Goal: Complete application form: Complete application form

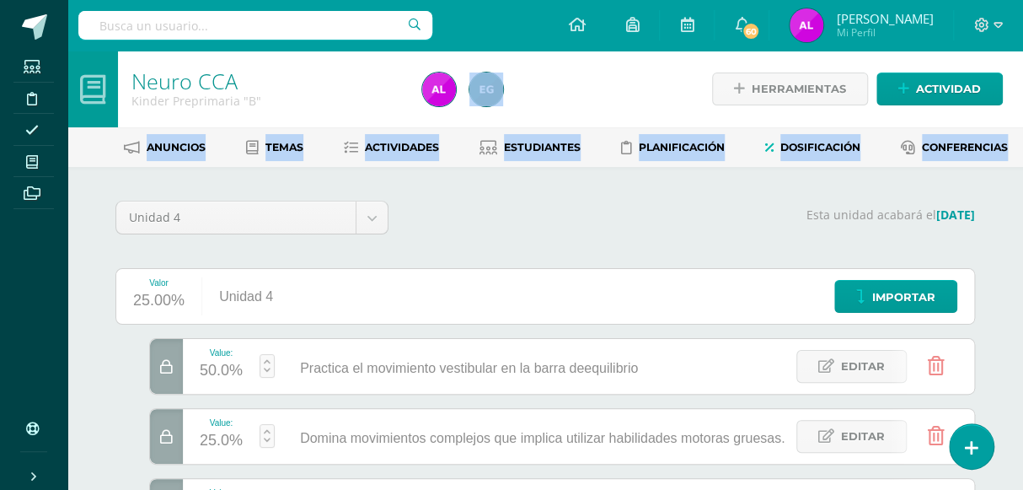
drag, startPoint x: 708, startPoint y: 201, endPoint x: 682, endPoint y: 87, distance: 117.5
click at [682, 87] on div "Neuro CCA Kinder Preprimaria "B" Herramientas Detalle de asistencias Actividad …" at bounding box center [545, 368] width 956 height 635
click at [475, 212] on p "Esta unidad acabará el [DATE]" at bounding box center [692, 214] width 566 height 15
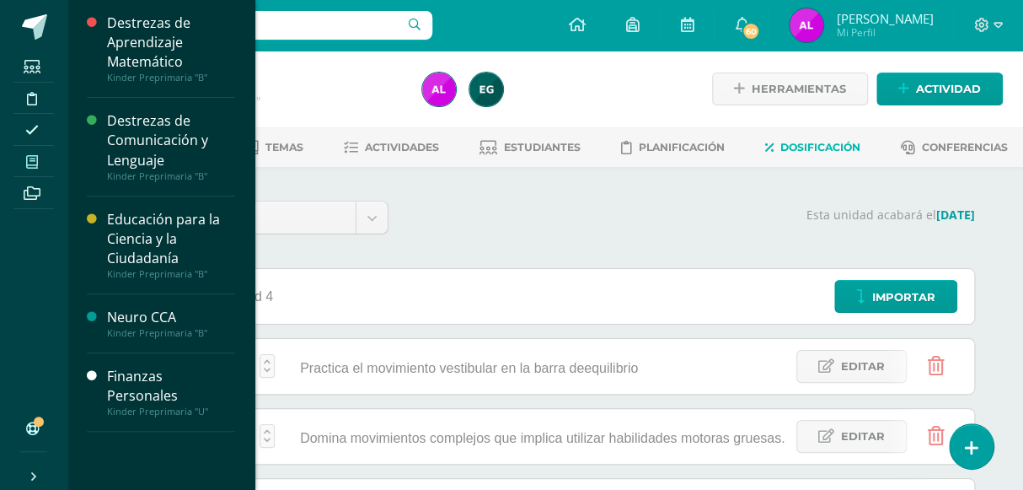
click at [43, 160] on span at bounding box center [32, 161] width 38 height 23
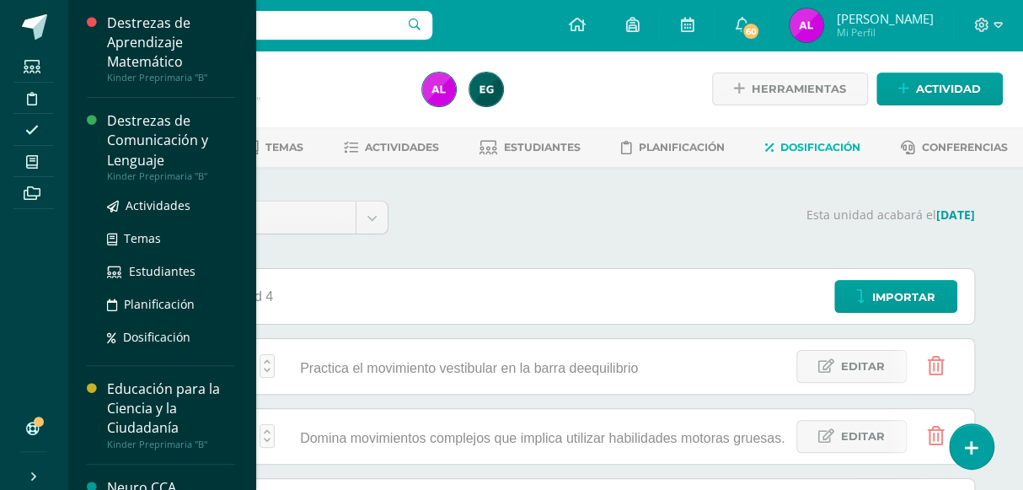
click at [169, 135] on div "Destrezas de Comunicación y Lenguaje" at bounding box center [171, 140] width 128 height 58
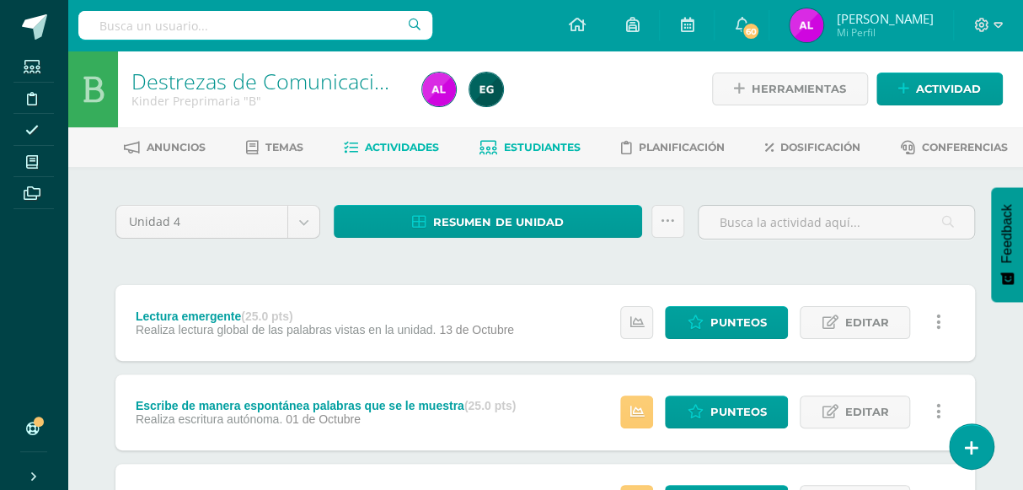
click at [543, 142] on span "Estudiantes" at bounding box center [542, 147] width 77 height 13
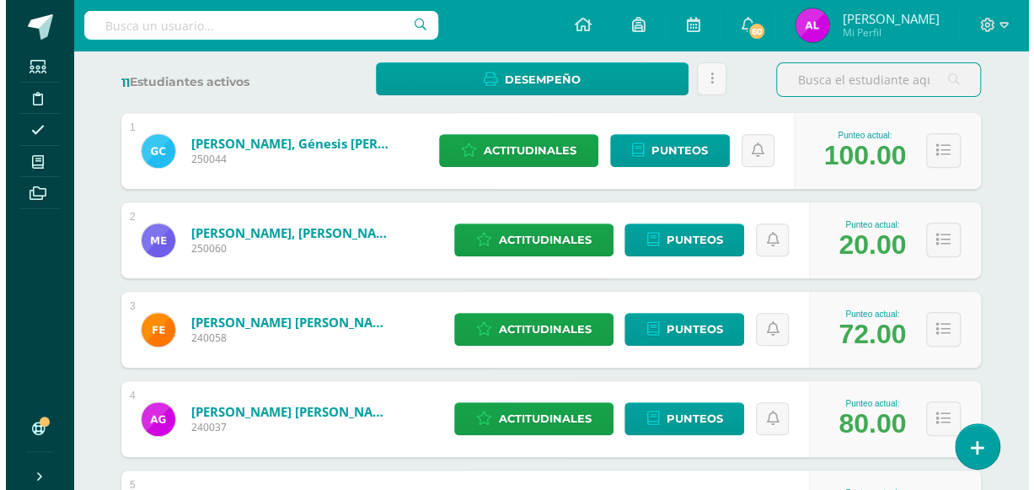
scroll to position [270, 0]
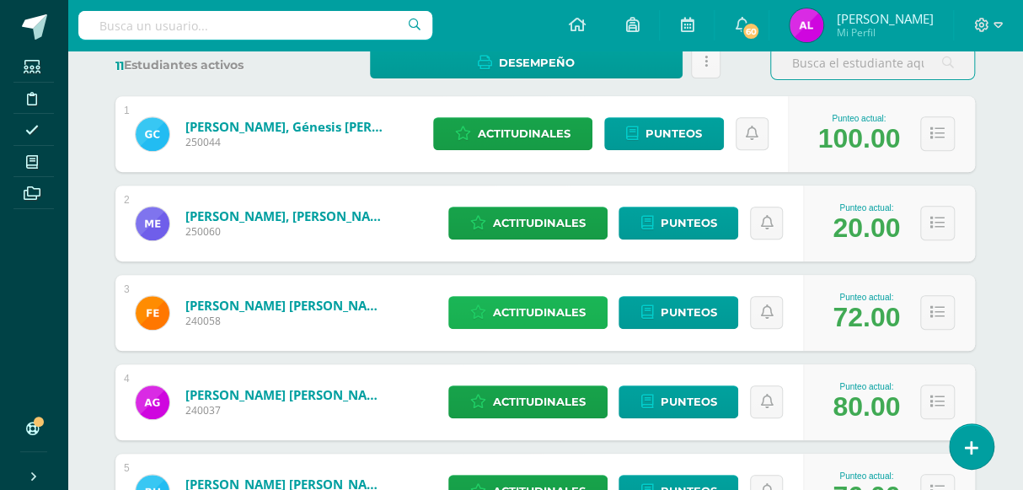
click at [587, 301] on link "Actitudinales" at bounding box center [527, 312] width 159 height 33
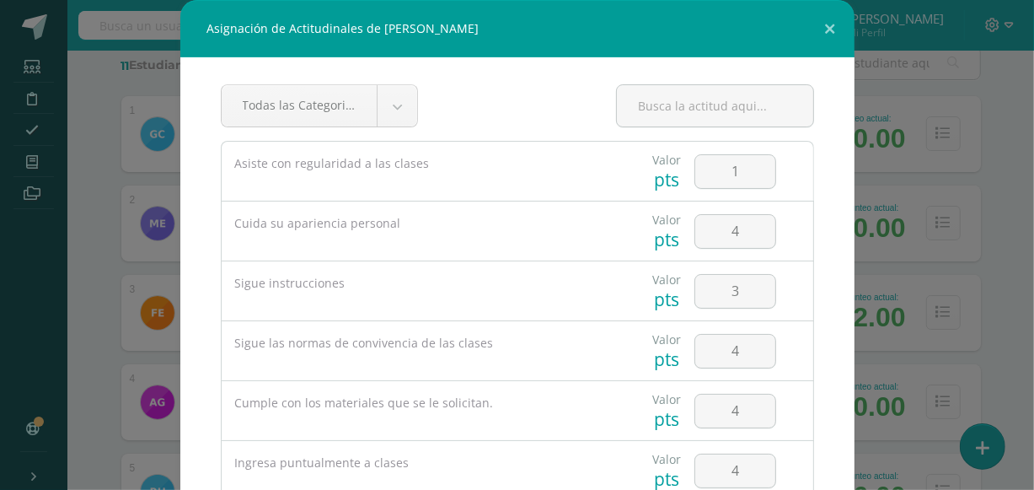
click at [587, 301] on div "Sigue instrucciones" at bounding box center [419, 283] width 394 height 44
click at [828, 217] on div "Todas las Categorias Todas las Categorias Desenvolvimiento en Reuniones Sincrón…" at bounding box center [517, 273] width 674 height 433
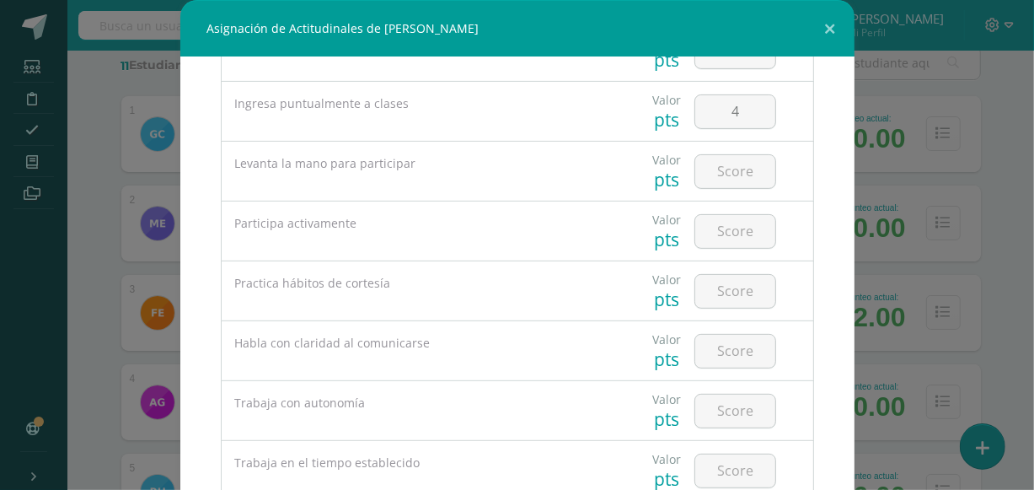
scroll to position [351, 0]
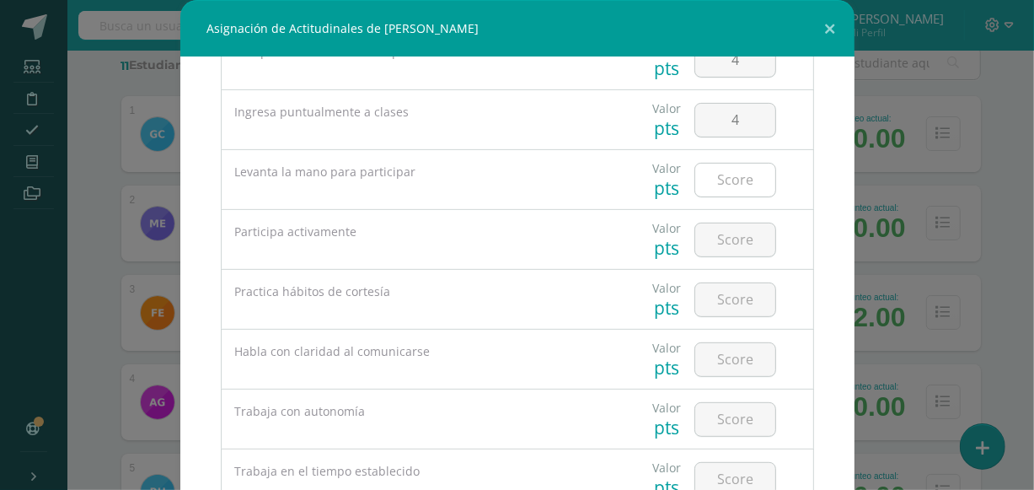
click at [722, 174] on input "number" at bounding box center [735, 179] width 80 height 33
type input "4"
click at [724, 247] on input "number" at bounding box center [735, 239] width 80 height 33
type input "4"
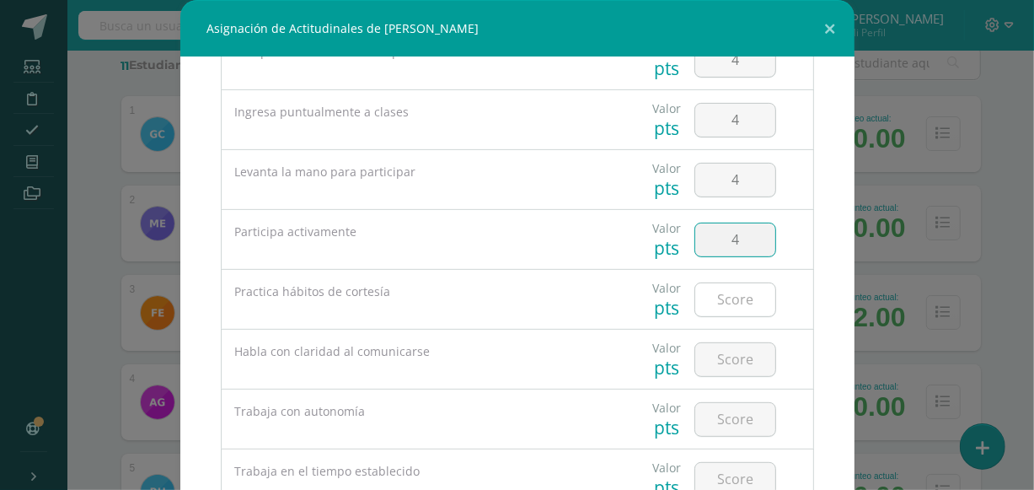
click at [734, 299] on input "number" at bounding box center [735, 299] width 80 height 33
type input "4"
click at [726, 355] on input "number" at bounding box center [735, 359] width 80 height 33
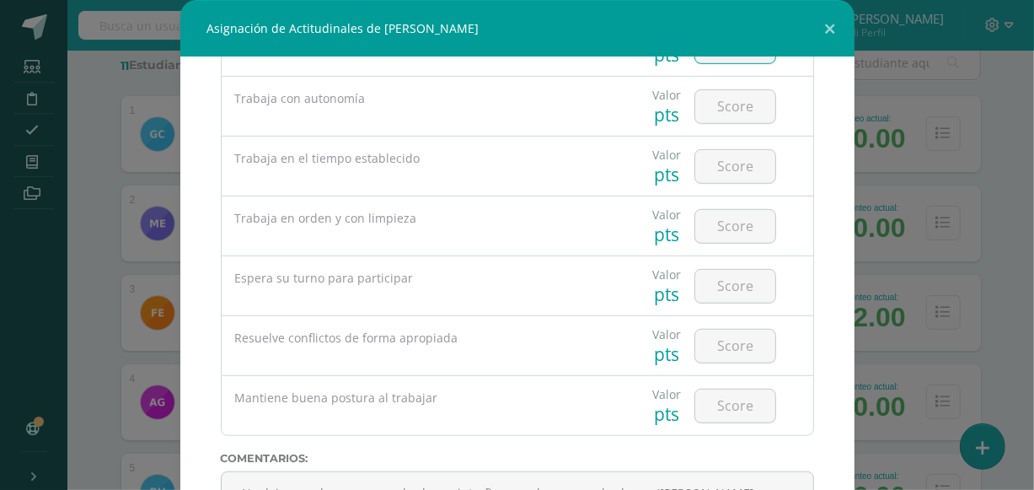
scroll to position [635, 0]
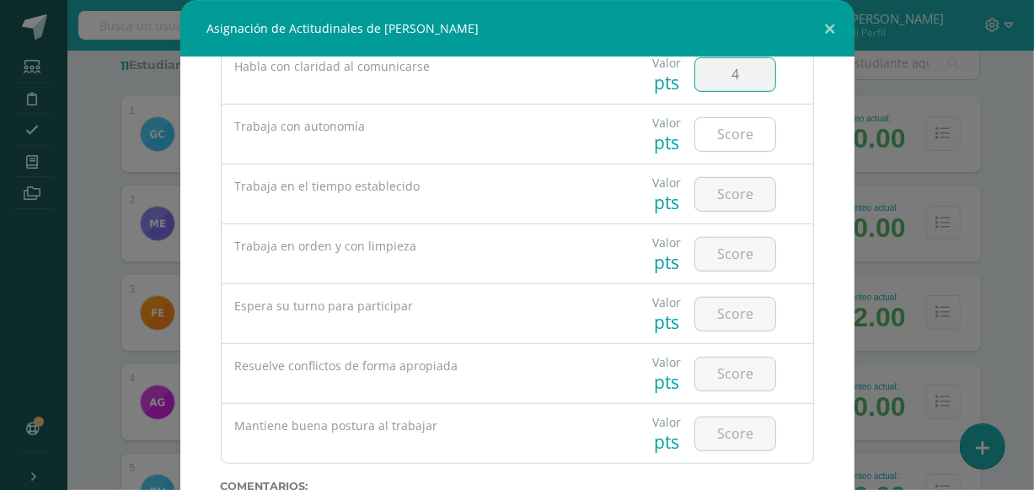
type input "4"
click at [724, 134] on input "number" at bounding box center [735, 134] width 80 height 33
type input "3"
click at [716, 186] on input "number" at bounding box center [735, 194] width 80 height 33
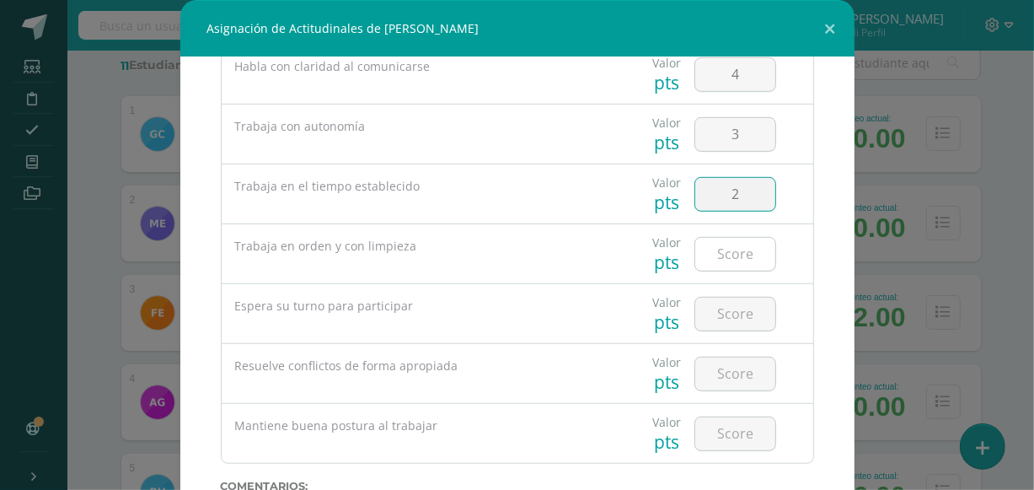
type input "2"
click at [728, 257] on input "number" at bounding box center [735, 254] width 80 height 33
type input "4"
click at [722, 309] on input "number" at bounding box center [735, 313] width 80 height 33
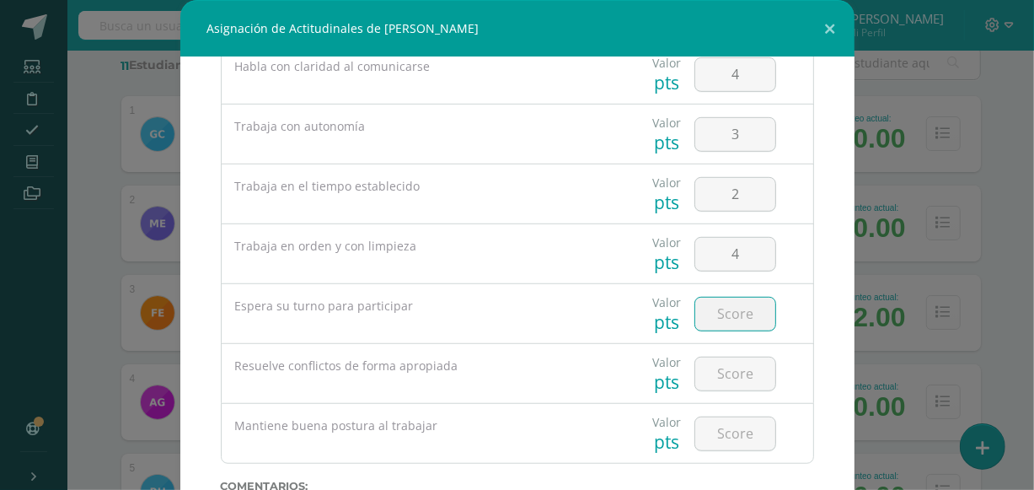
click at [722, 309] on input "number" at bounding box center [735, 313] width 80 height 33
type input "4"
click at [732, 376] on input "number" at bounding box center [735, 373] width 80 height 33
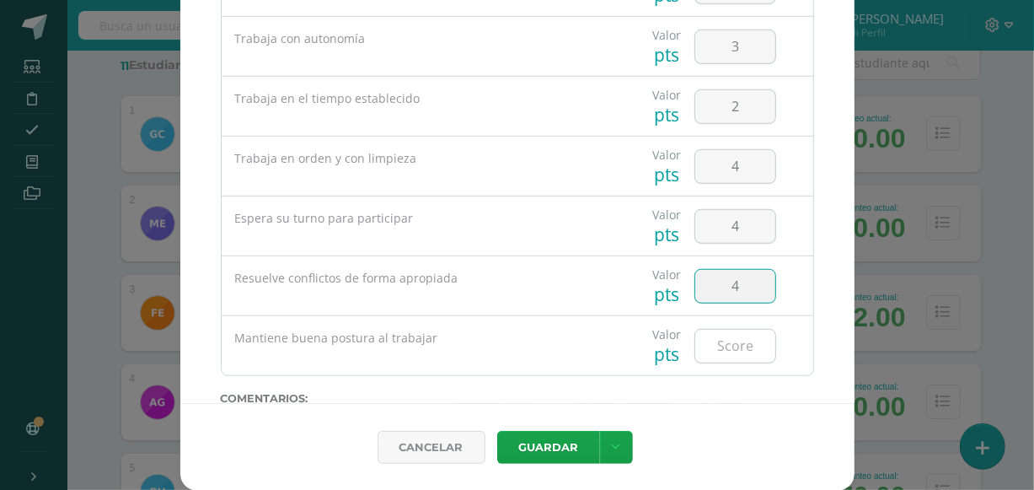
type input "4"
click at [736, 342] on input "number" at bounding box center [735, 345] width 80 height 33
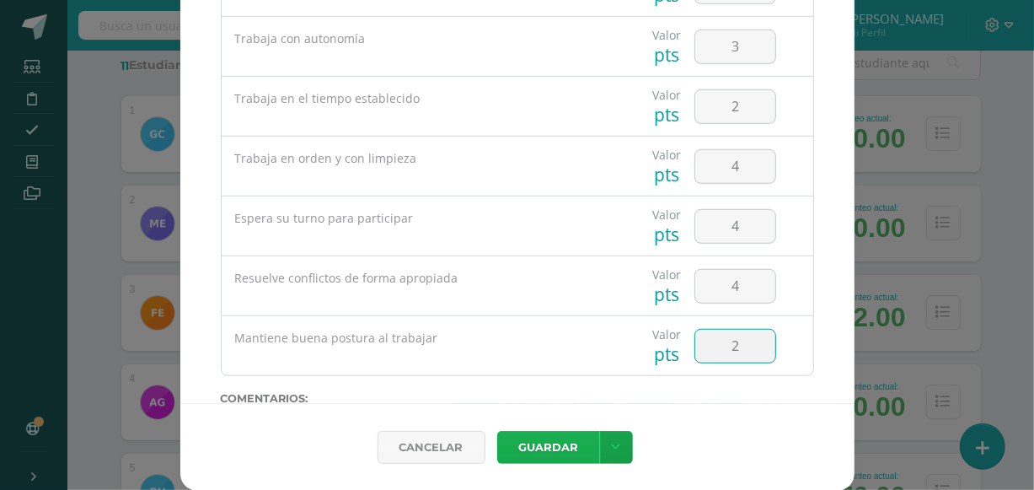
type input "2"
click at [559, 439] on button "Guardar" at bounding box center [548, 447] width 103 height 33
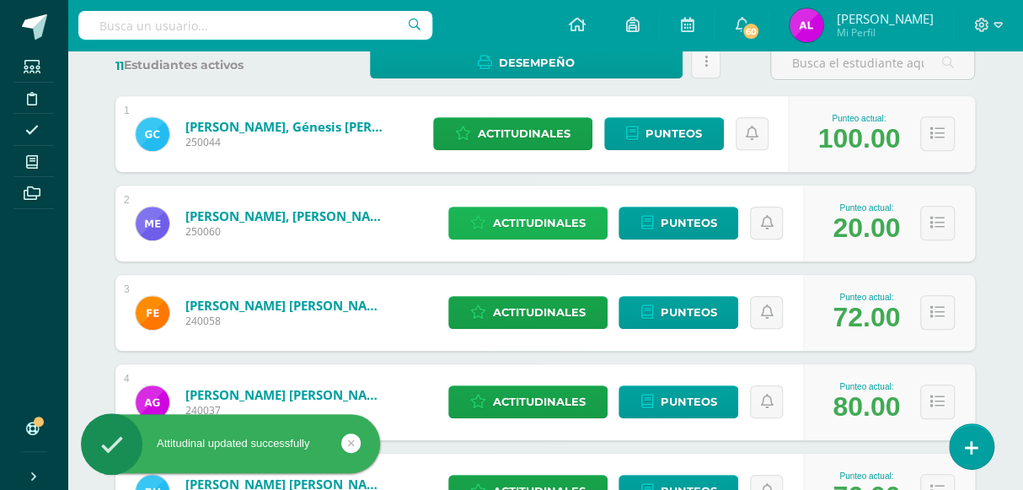
click at [565, 217] on span "Actitudinales" at bounding box center [539, 222] width 93 height 31
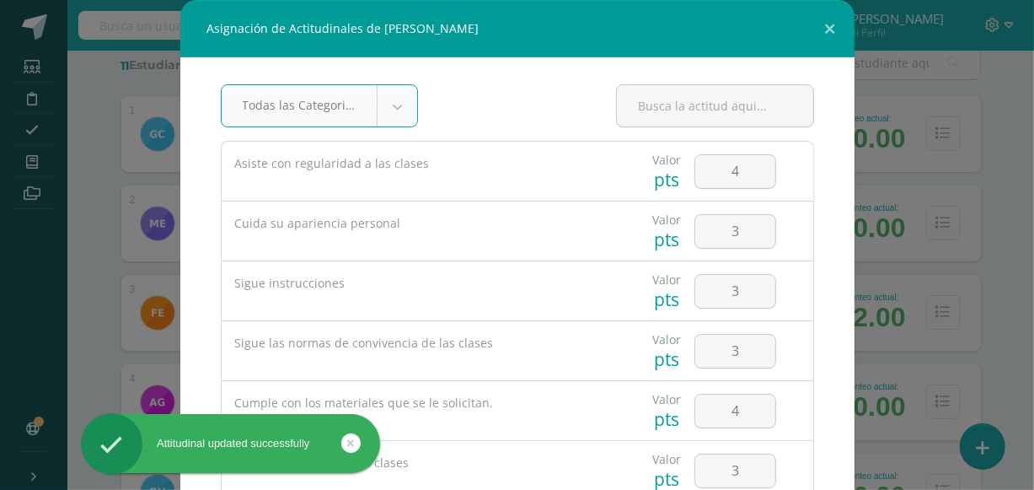
click at [565, 217] on div "Cuida su apariencia personal" at bounding box center [419, 223] width 394 height 44
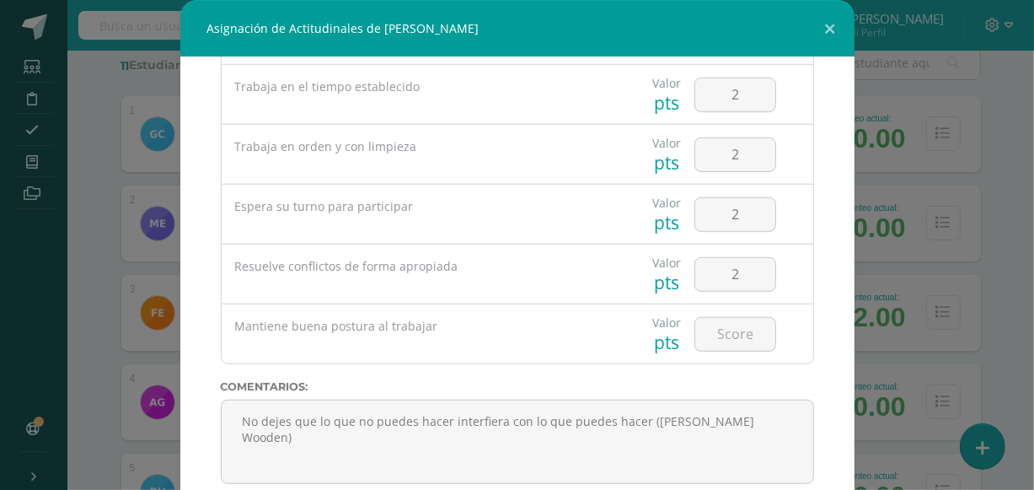
scroll to position [754, 0]
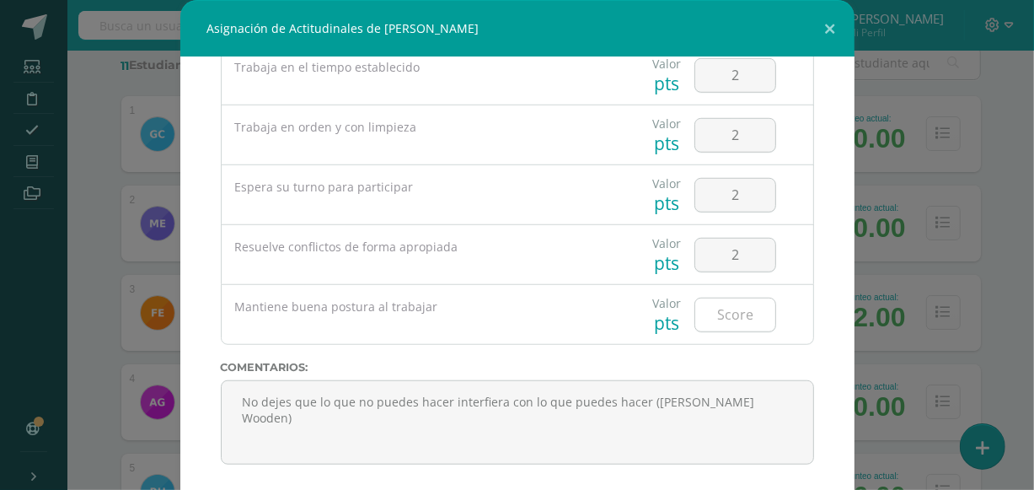
click at [733, 319] on input "number" at bounding box center [735, 314] width 80 height 33
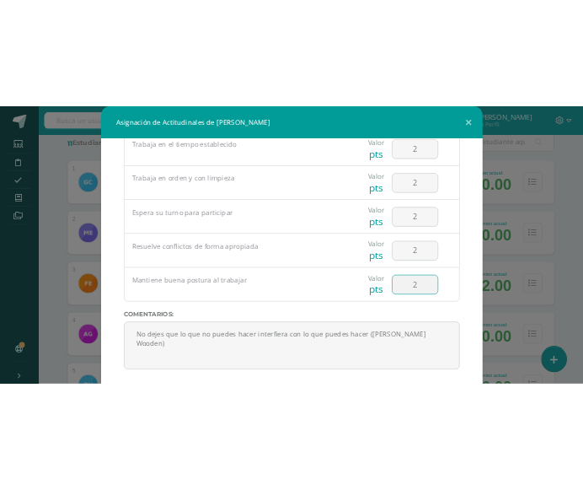
scroll to position [88, 0]
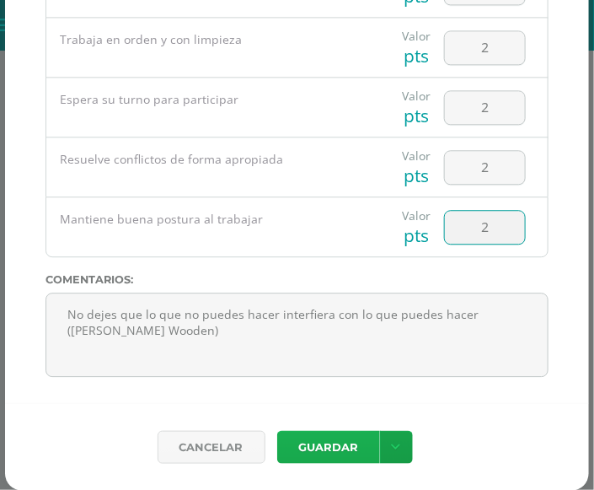
type input "2"
click at [328, 454] on button "Guardar" at bounding box center [328, 447] width 103 height 33
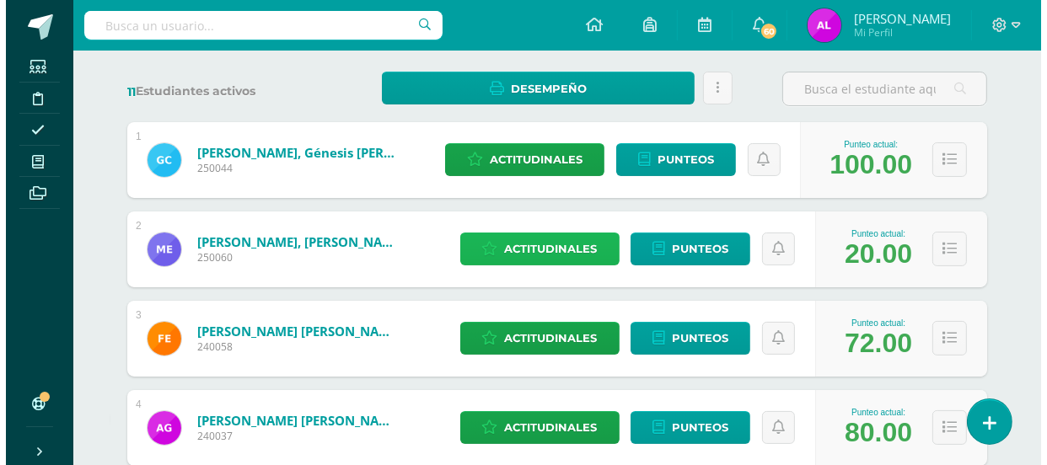
scroll to position [650, 0]
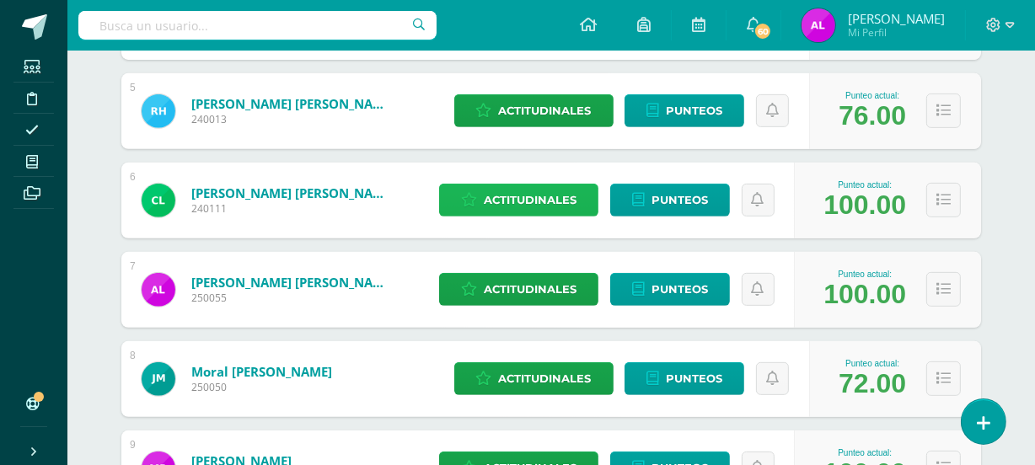
click at [530, 201] on span "Actitudinales" at bounding box center [530, 200] width 93 height 31
click at [0, 0] on div "Asiste con regularidad a las clases" at bounding box center [0, 0] width 0 height 0
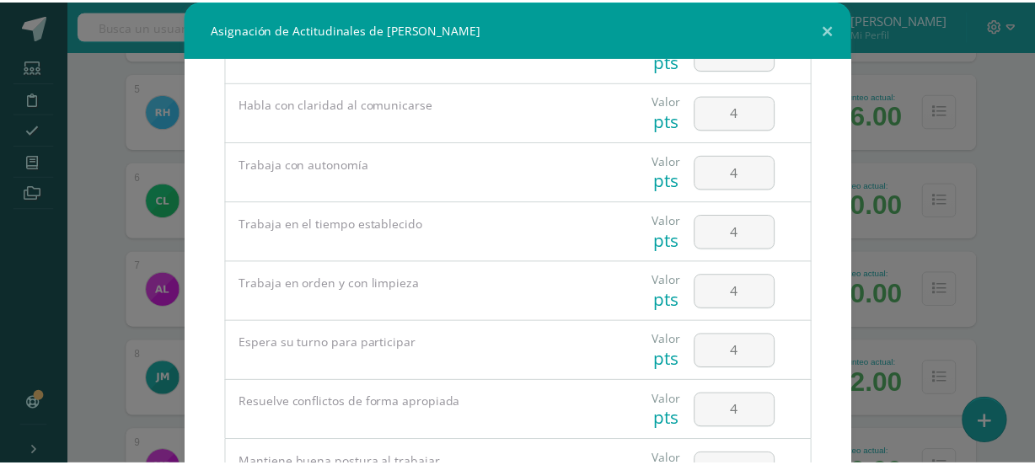
scroll to position [754, 0]
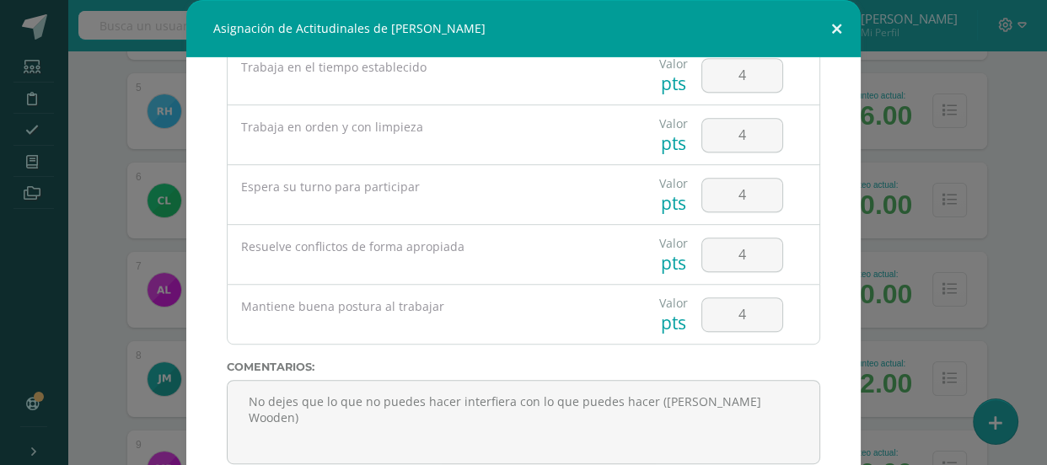
click at [827, 22] on button at bounding box center [836, 28] width 48 height 57
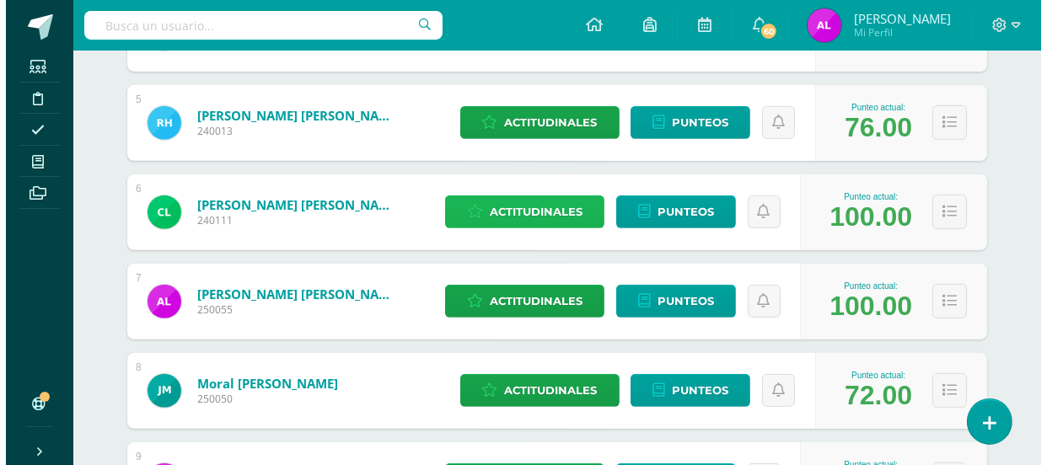
scroll to position [640, 0]
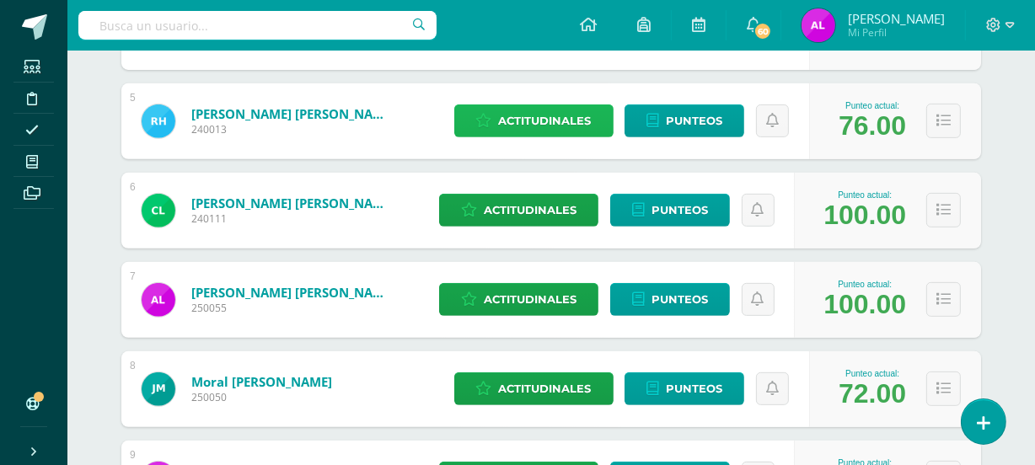
click at [544, 120] on span "Actitudinales" at bounding box center [545, 120] width 93 height 31
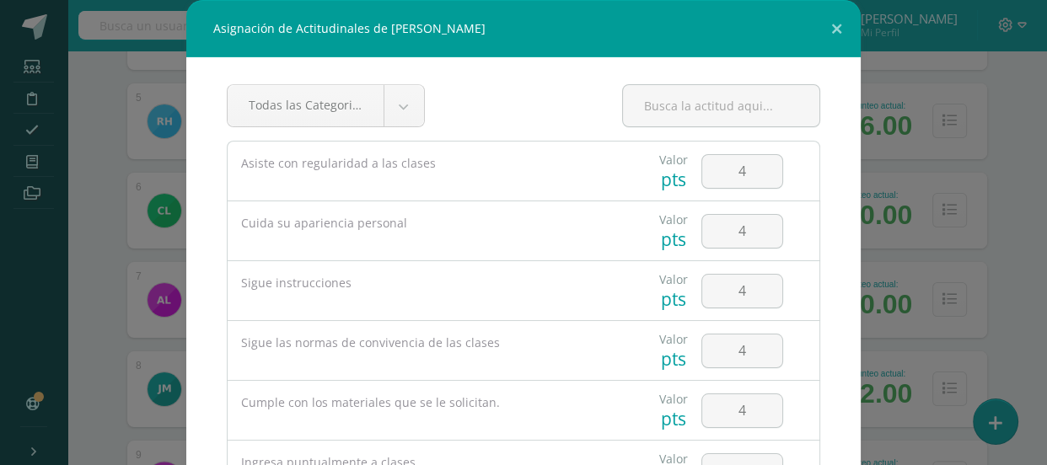
click at [544, 120] on div "Todas las Categorias Todas las Categorias Desenvolvimiento en Reuniones Sincrón…" at bounding box center [523, 112] width 593 height 56
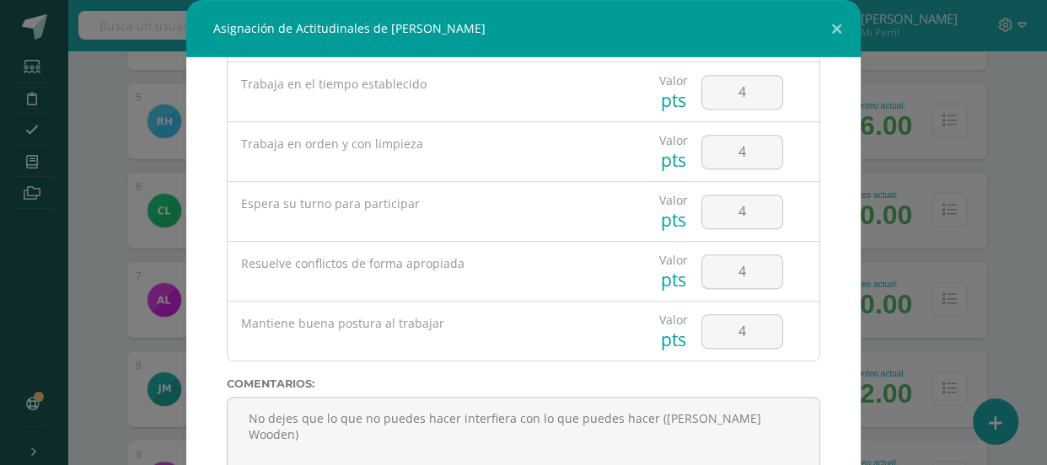
scroll to position [754, 0]
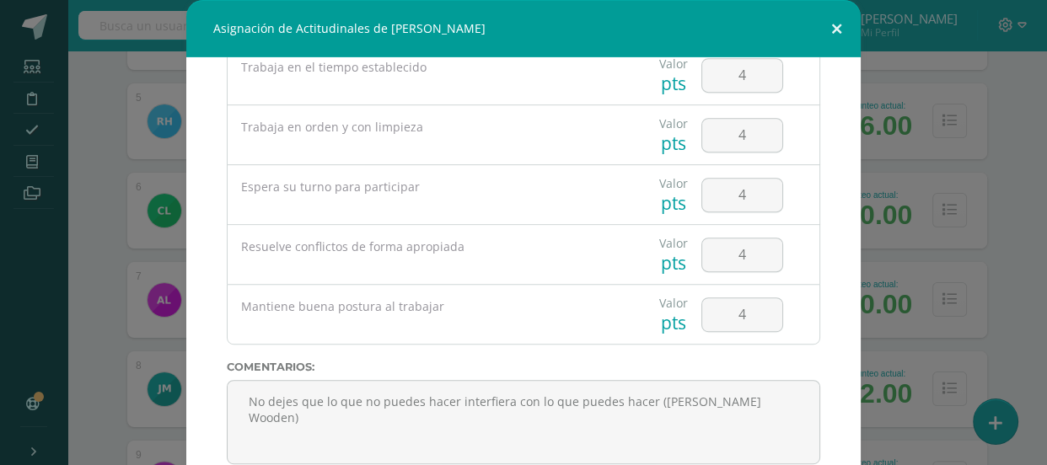
click at [832, 29] on button at bounding box center [836, 28] width 48 height 57
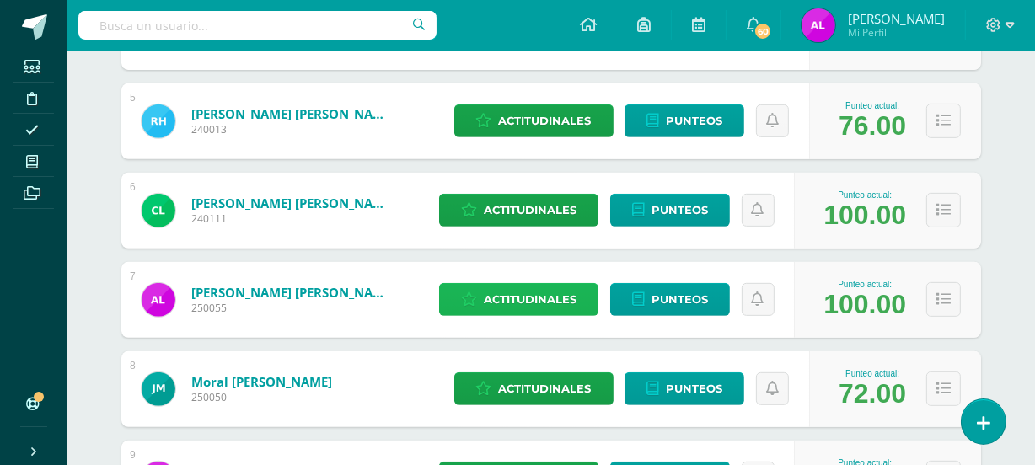
click at [511, 298] on span "Actitudinales" at bounding box center [530, 299] width 93 height 31
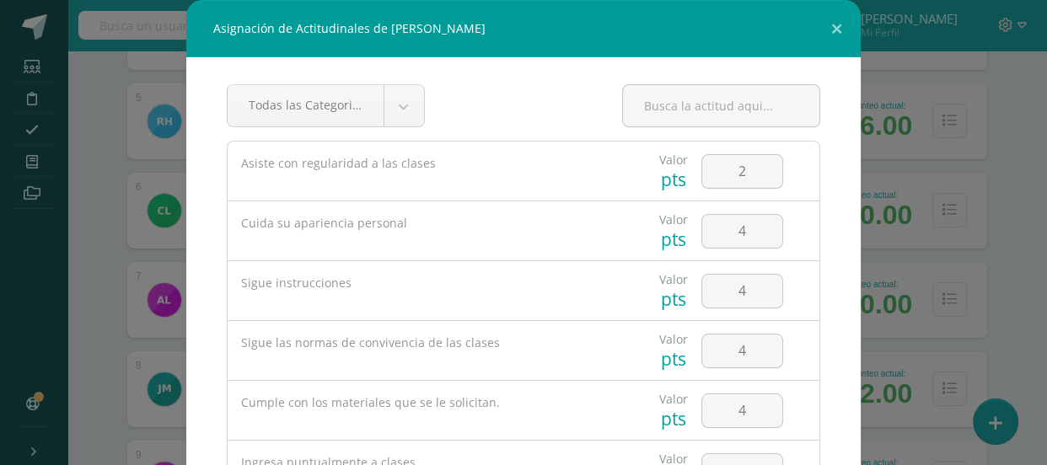
click at [511, 298] on div "Sigue instrucciones" at bounding box center [425, 283] width 394 height 44
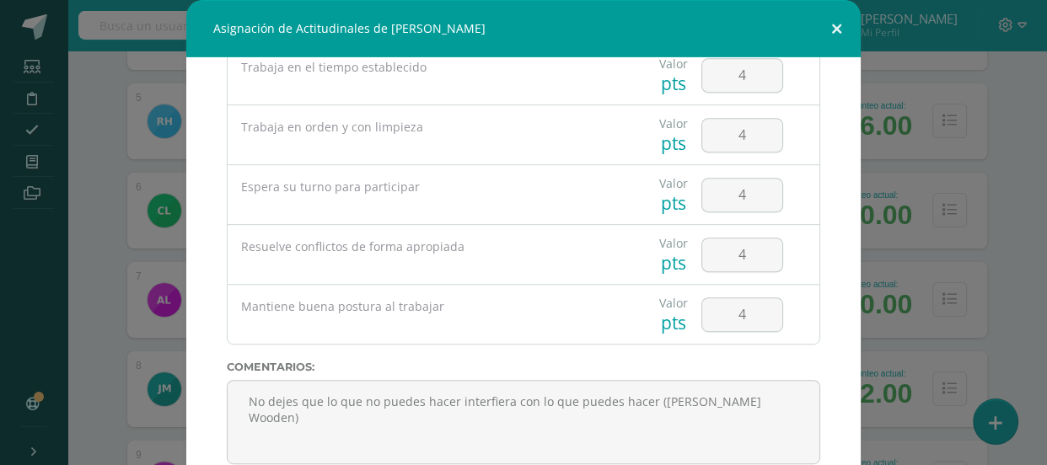
click at [828, 27] on button at bounding box center [836, 28] width 48 height 57
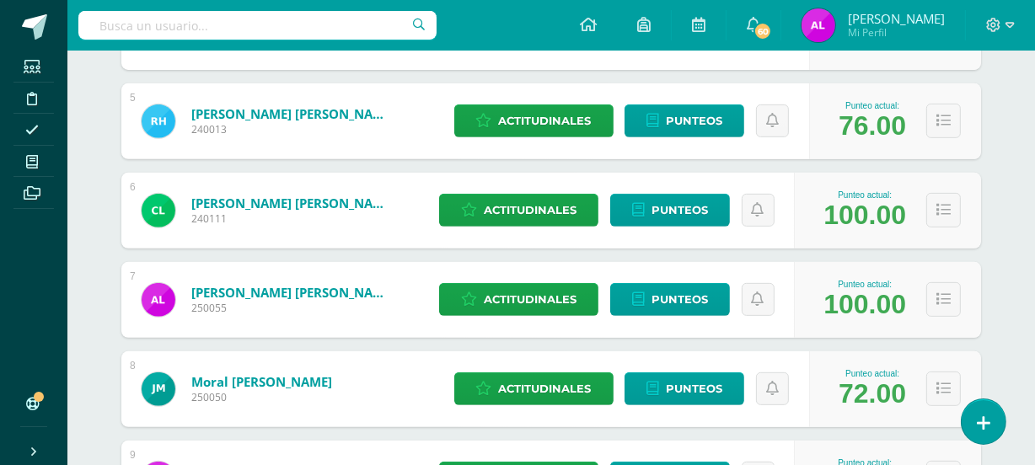
click at [1022, 313] on div "Destrezas de Comunicación y Lenguaje Kinder Preprimaria "B" Herramientas Detall…" at bounding box center [550, 108] width 967 height 1397
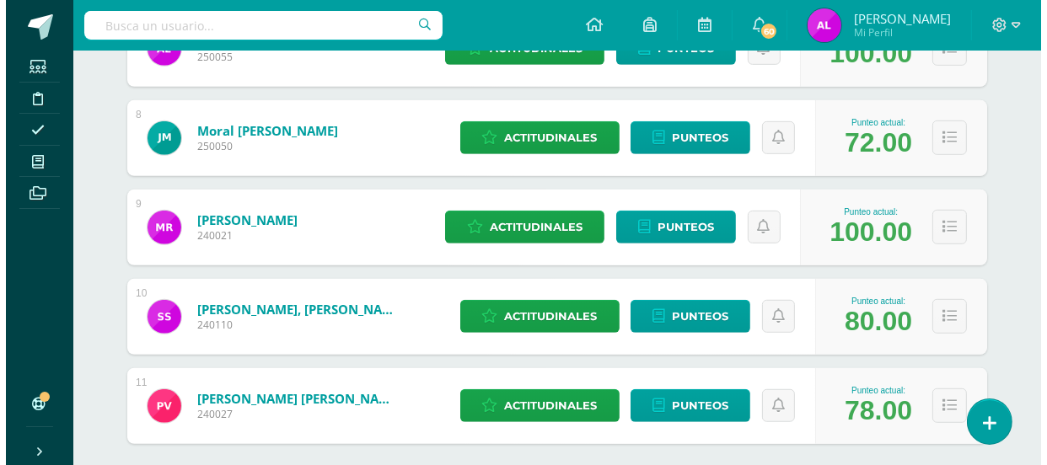
scroll to position [899, 0]
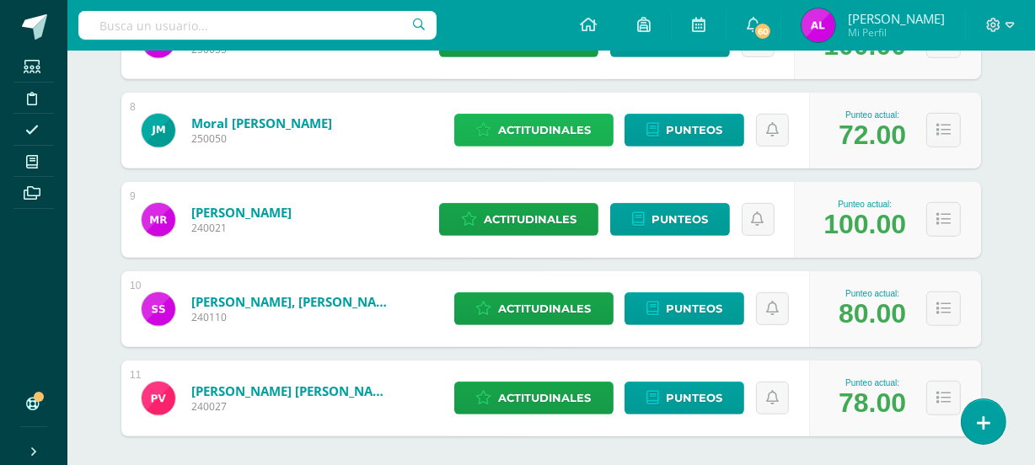
click at [577, 121] on span "Actitudinales" at bounding box center [545, 130] width 93 height 31
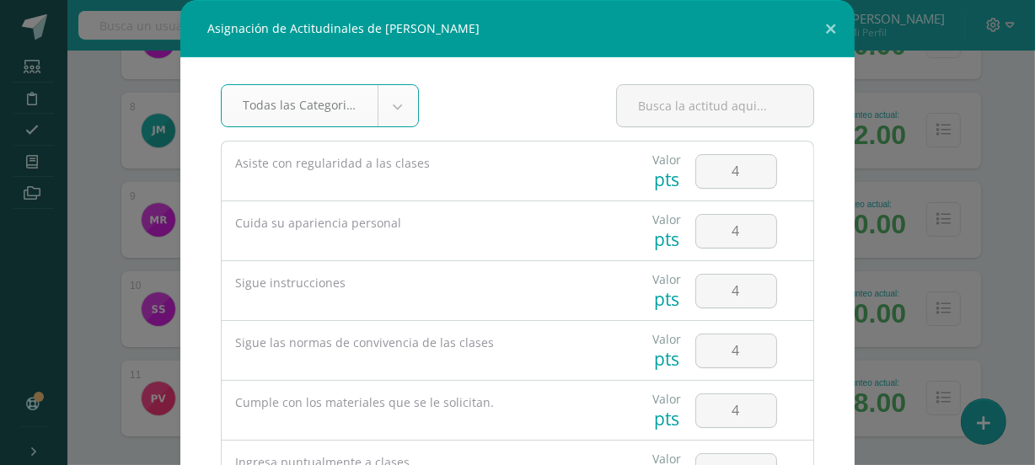
click at [577, 121] on div "Todas las Categorias Todas las Categorias Desenvolvimiento en Reuniones Sincrón…" at bounding box center [517, 112] width 593 height 56
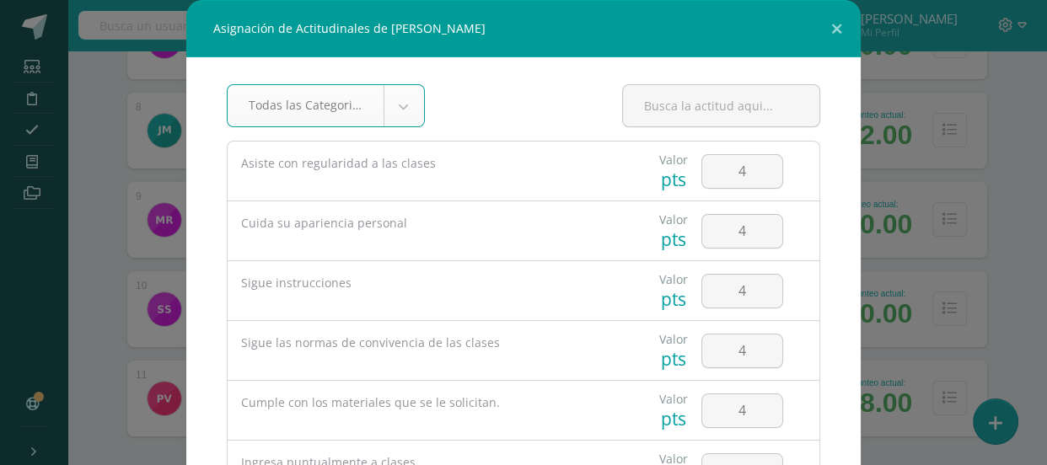
click at [881, 178] on div "Asignación de Actitudinales de Jorge Arturo Moral Juárez Todas las Categorias T…" at bounding box center [523, 289] width 1033 height 578
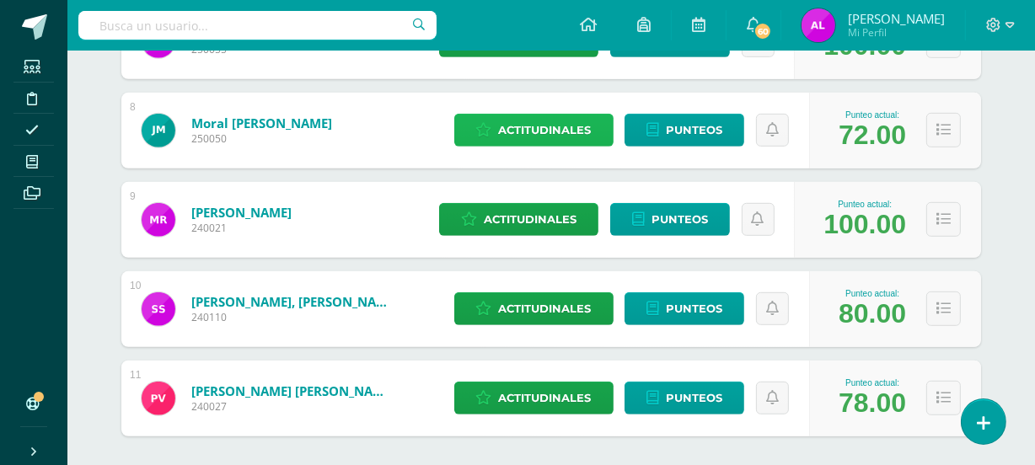
click at [539, 136] on span "Actitudinales" at bounding box center [545, 130] width 93 height 31
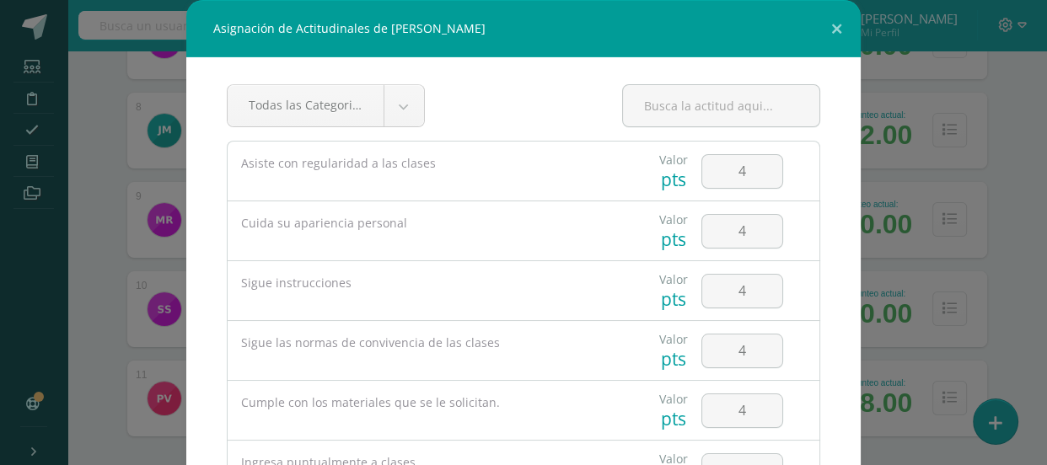
click at [539, 136] on div "Todas las Categorias Todas las Categorias Desenvolvimiento en Reuniones Sincrón…" at bounding box center [523, 112] width 593 height 56
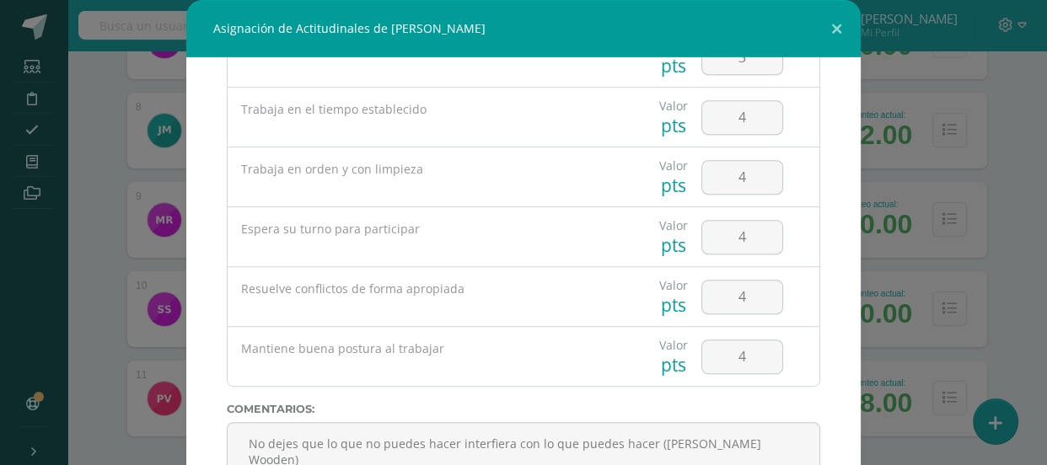
scroll to position [754, 0]
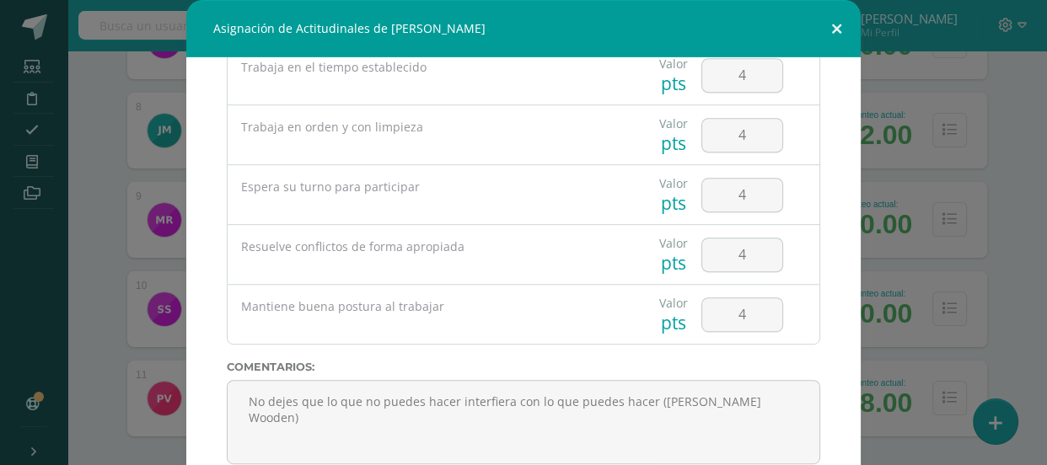
click at [823, 28] on button at bounding box center [836, 28] width 48 height 57
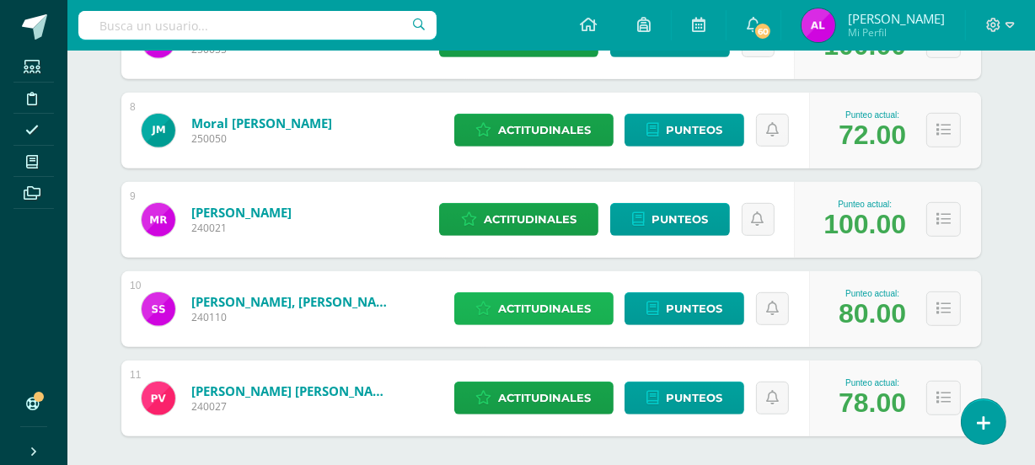
click at [590, 308] on span "Actitudinales" at bounding box center [545, 308] width 93 height 31
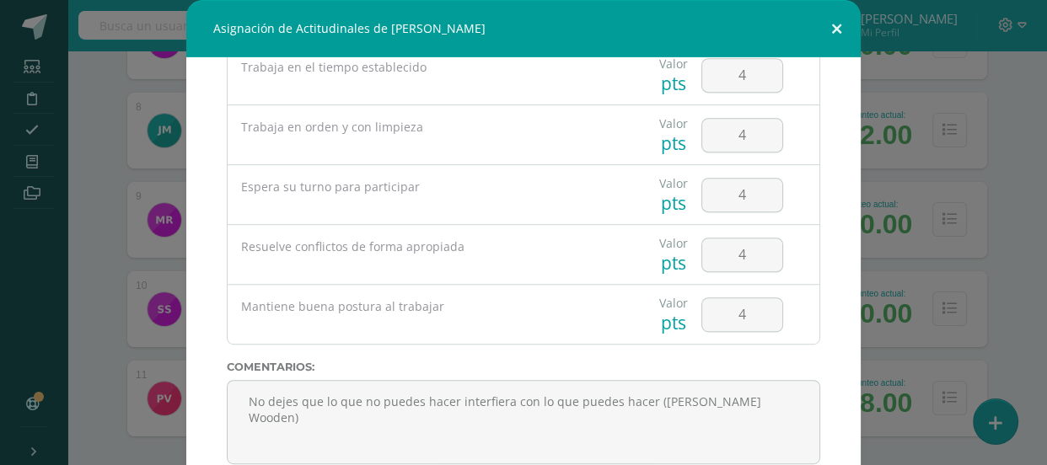
click at [831, 25] on button at bounding box center [836, 28] width 48 height 57
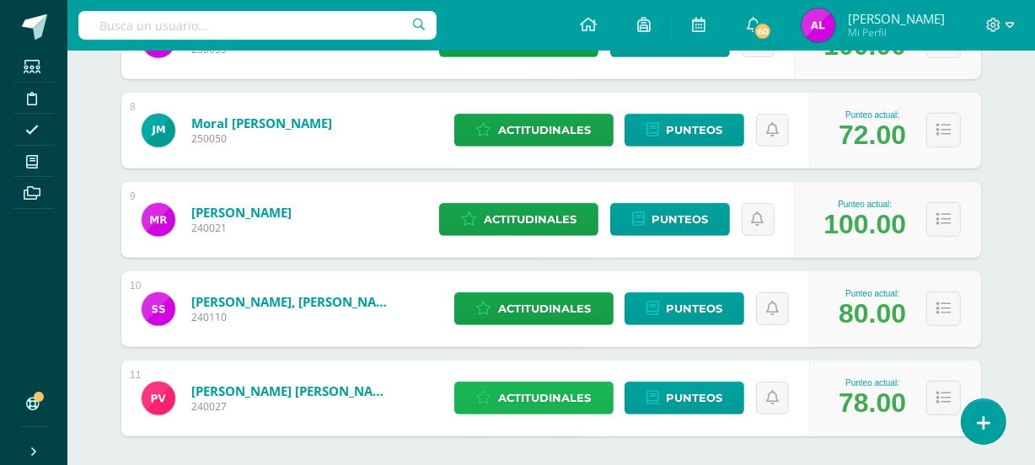
click at [530, 404] on span "Actitudinales" at bounding box center [545, 398] width 93 height 31
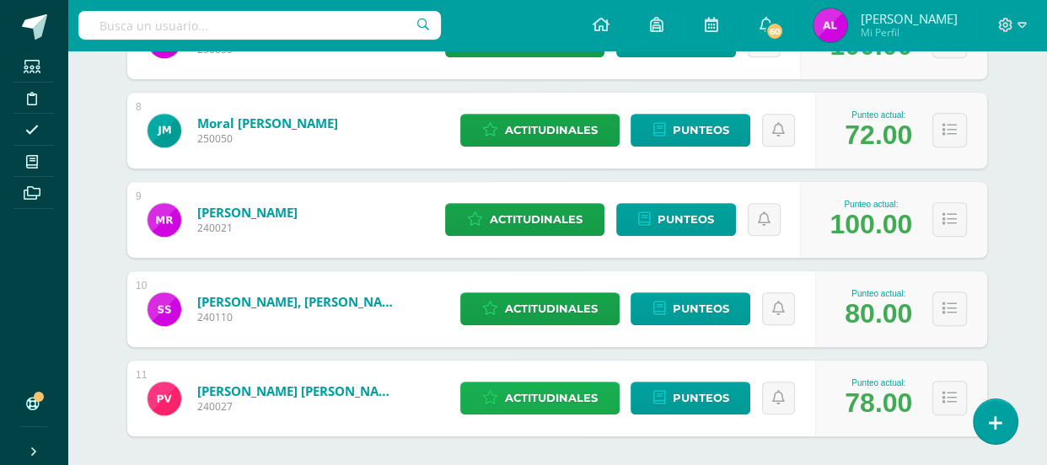
click at [0, 0] on div "Cumple con los materiales que se le solicitan." at bounding box center [0, 0] width 0 height 0
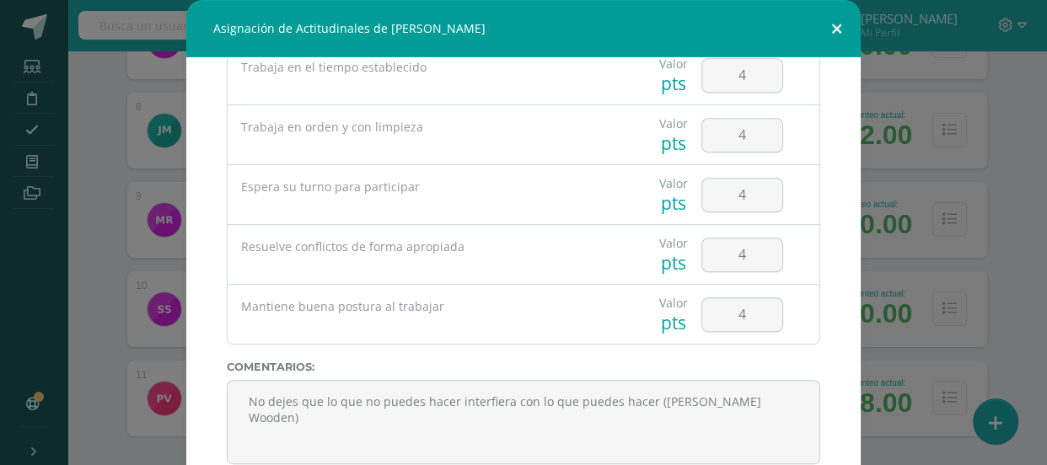
click at [834, 24] on button at bounding box center [836, 28] width 48 height 57
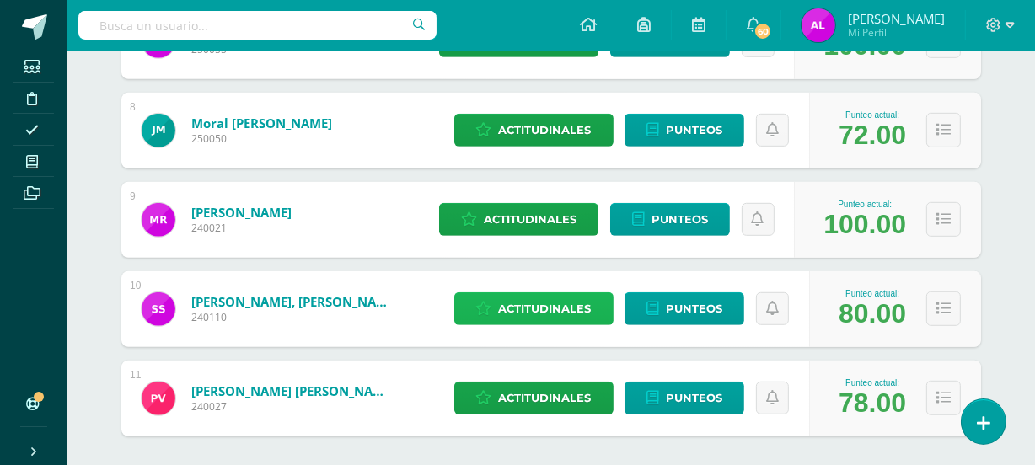
click at [548, 308] on span "Actitudinales" at bounding box center [545, 308] width 93 height 31
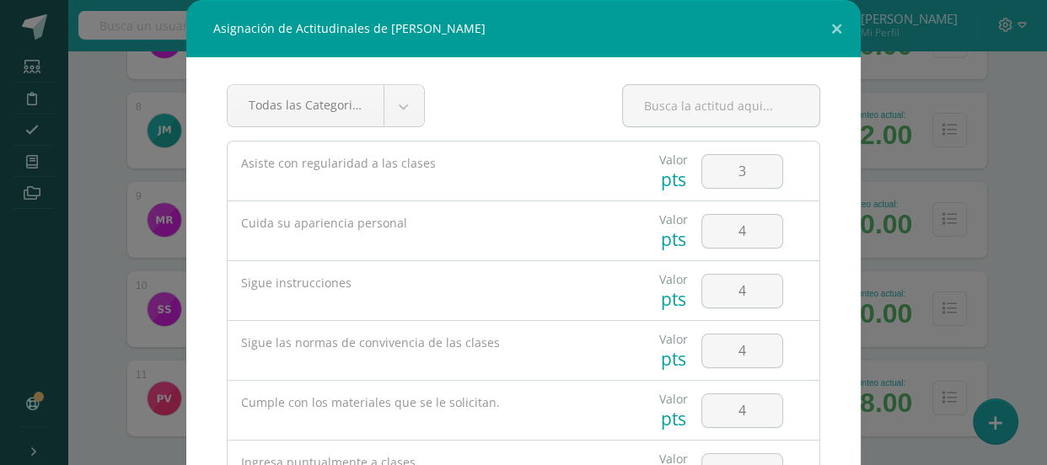
click at [548, 308] on div "Sigue instrucciones" at bounding box center [425, 290] width 394 height 59
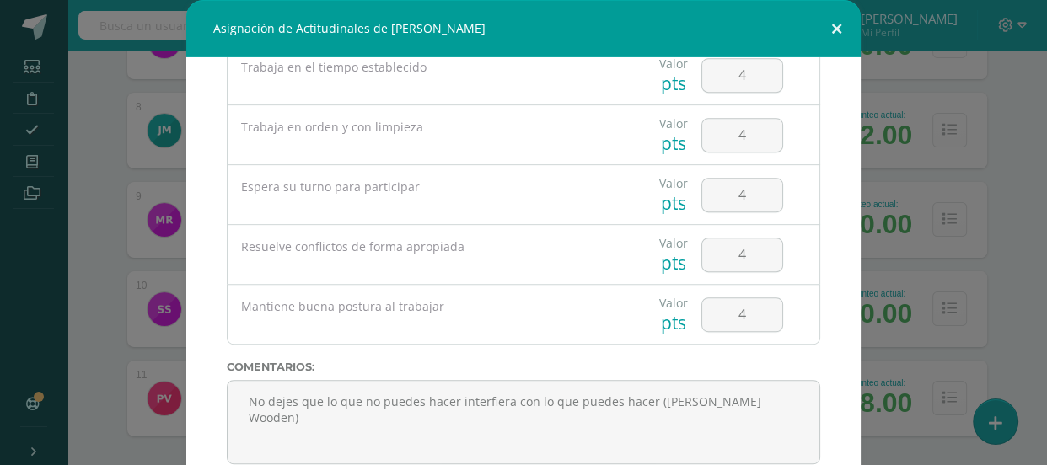
click at [833, 28] on button at bounding box center [836, 28] width 48 height 57
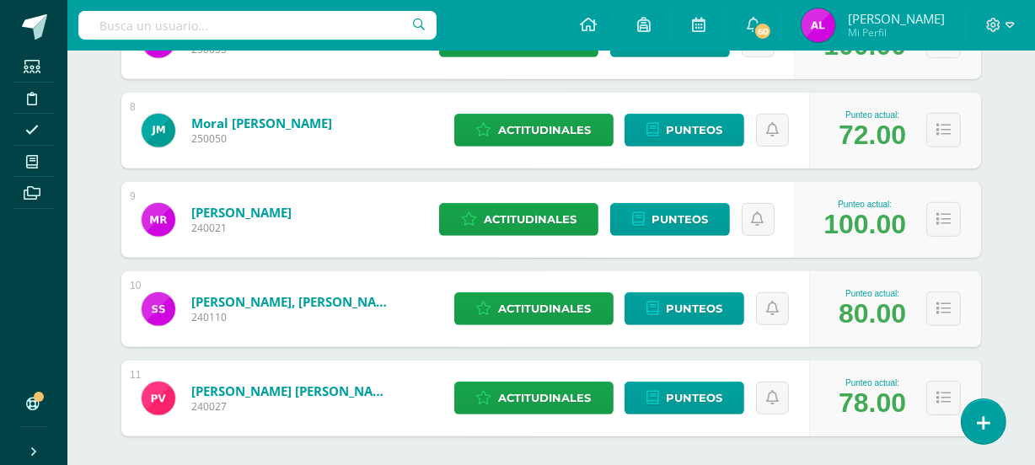
click at [881, 103] on div "Punteo actual: 72.00" at bounding box center [895, 131] width 172 height 76
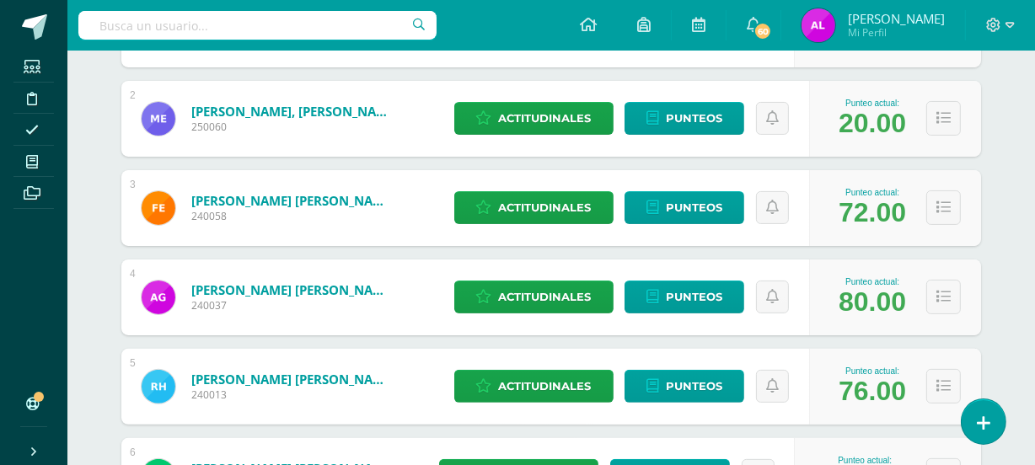
scroll to position [0, 0]
